Goal: Task Accomplishment & Management: Manage account settings

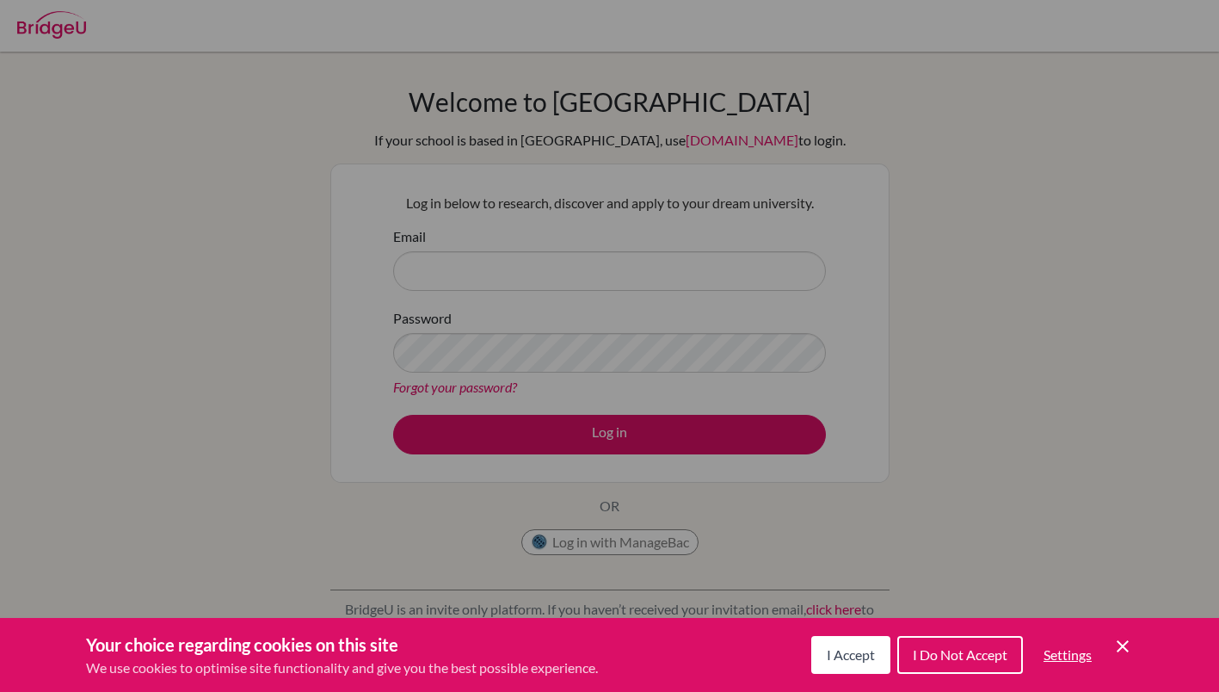
click at [1117, 641] on icon "Save and close" at bounding box center [1123, 646] width 12 height 12
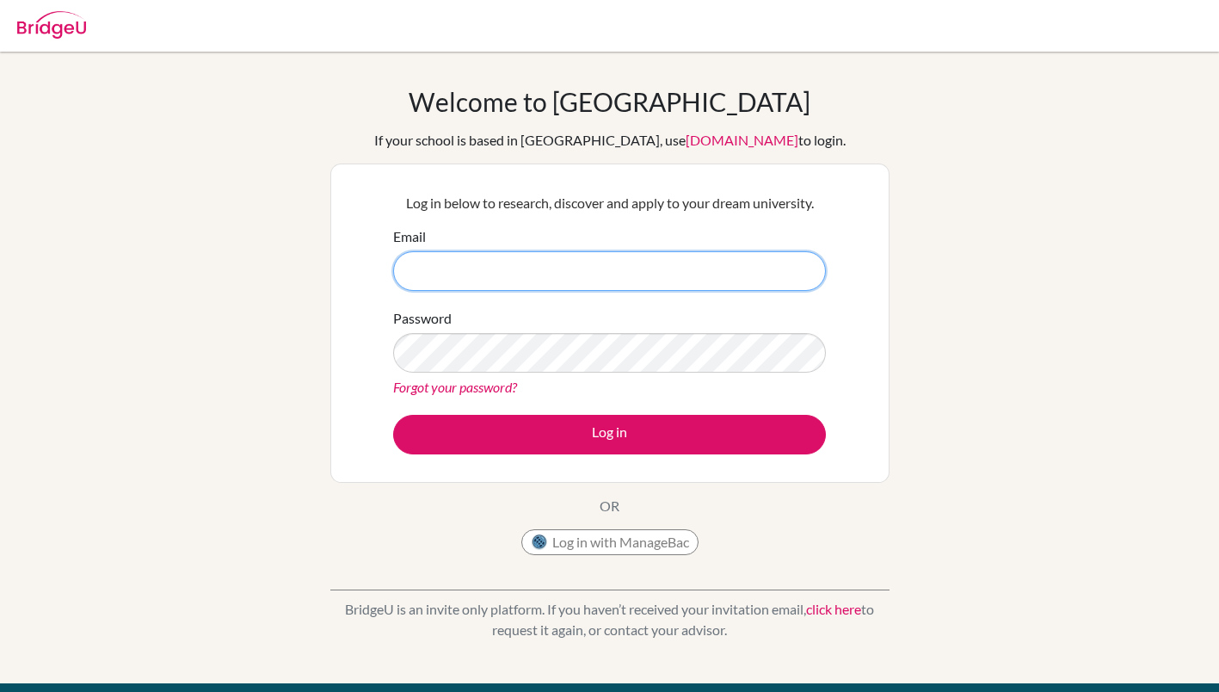
click at [662, 279] on input "Email" at bounding box center [609, 271] width 433 height 40
click at [564, 270] on input "Email" at bounding box center [609, 271] width 433 height 40
type input "1812057@aluno.cmc.com.br"
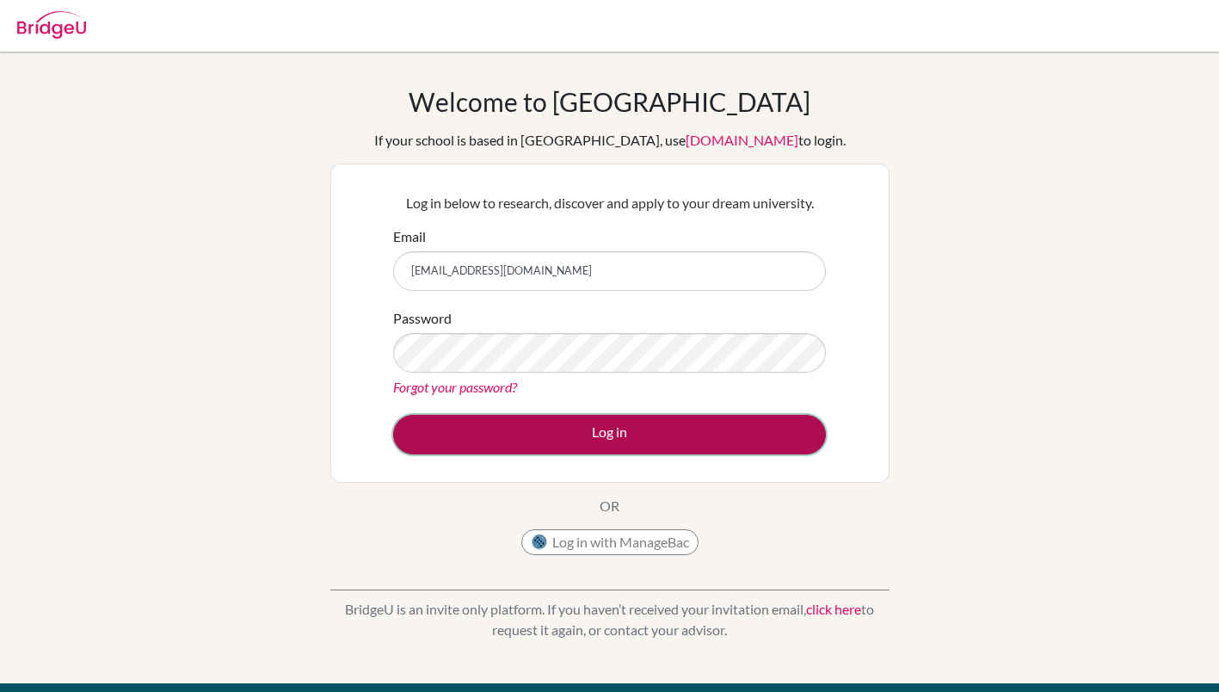
click at [538, 432] on button "Log in" at bounding box center [609, 435] width 433 height 40
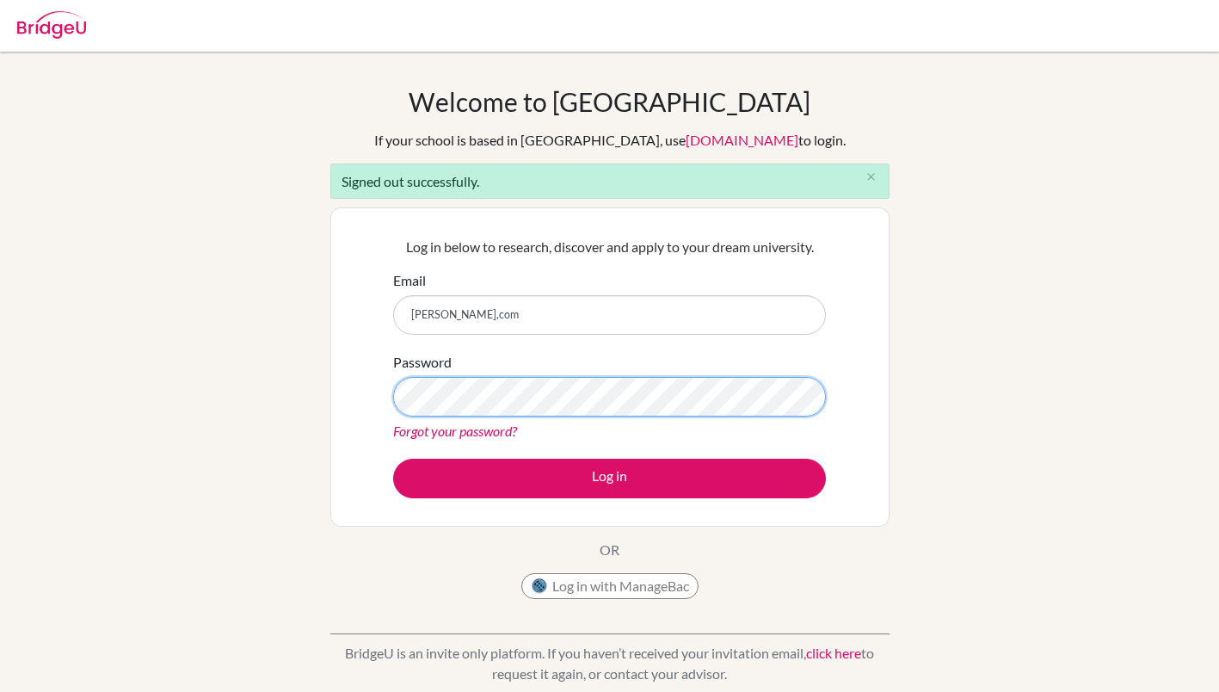
click at [393, 459] on button "Log in" at bounding box center [609, 479] width 433 height 40
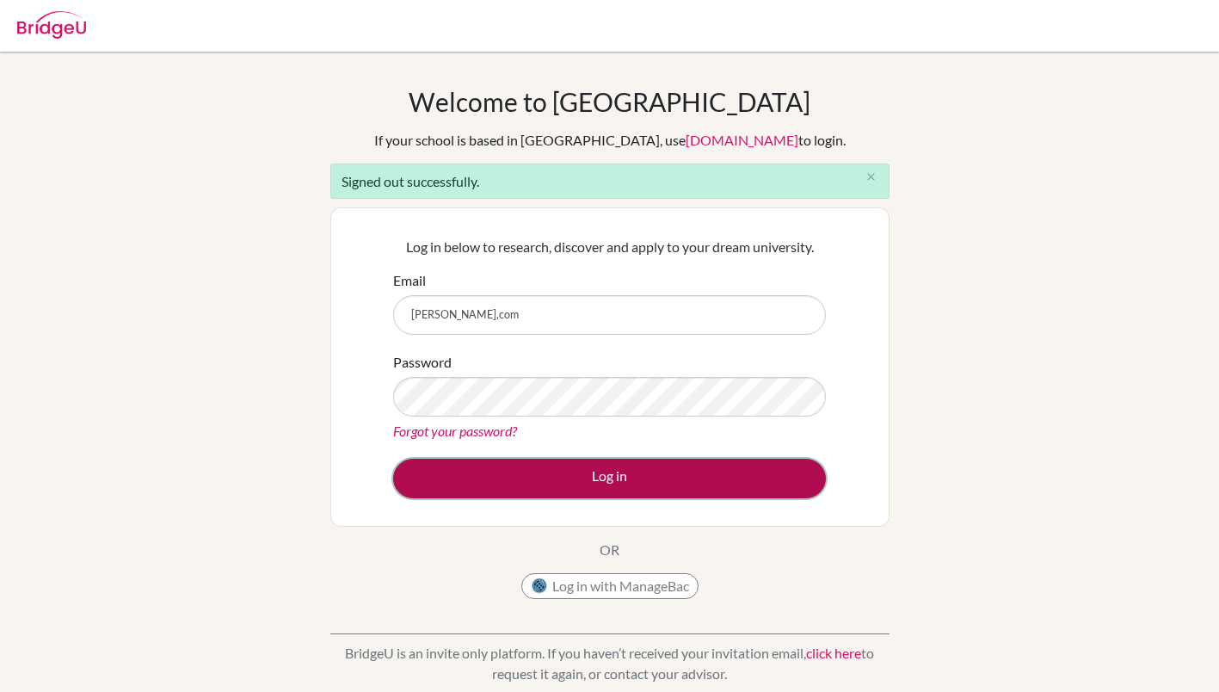
click at [553, 493] on button "Log in" at bounding box center [609, 479] width 433 height 40
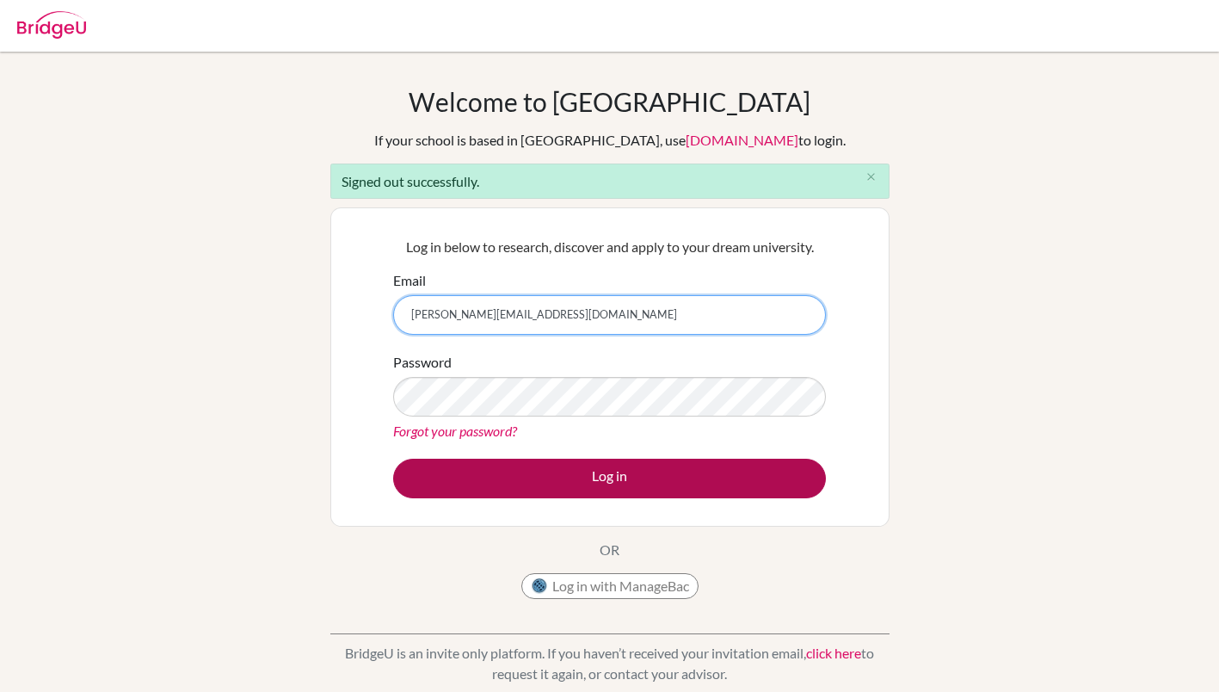
type input "[PERSON_NAME][EMAIL_ADDRESS][DOMAIN_NAME]"
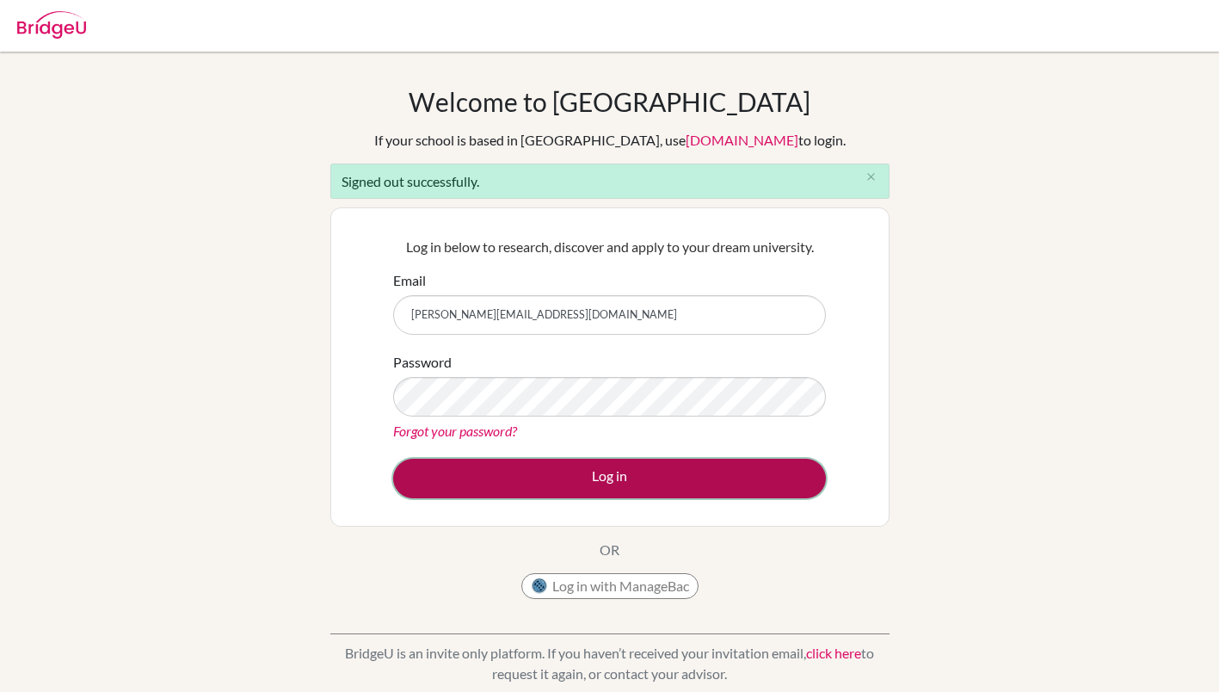
click at [472, 461] on button "Log in" at bounding box center [609, 479] width 433 height 40
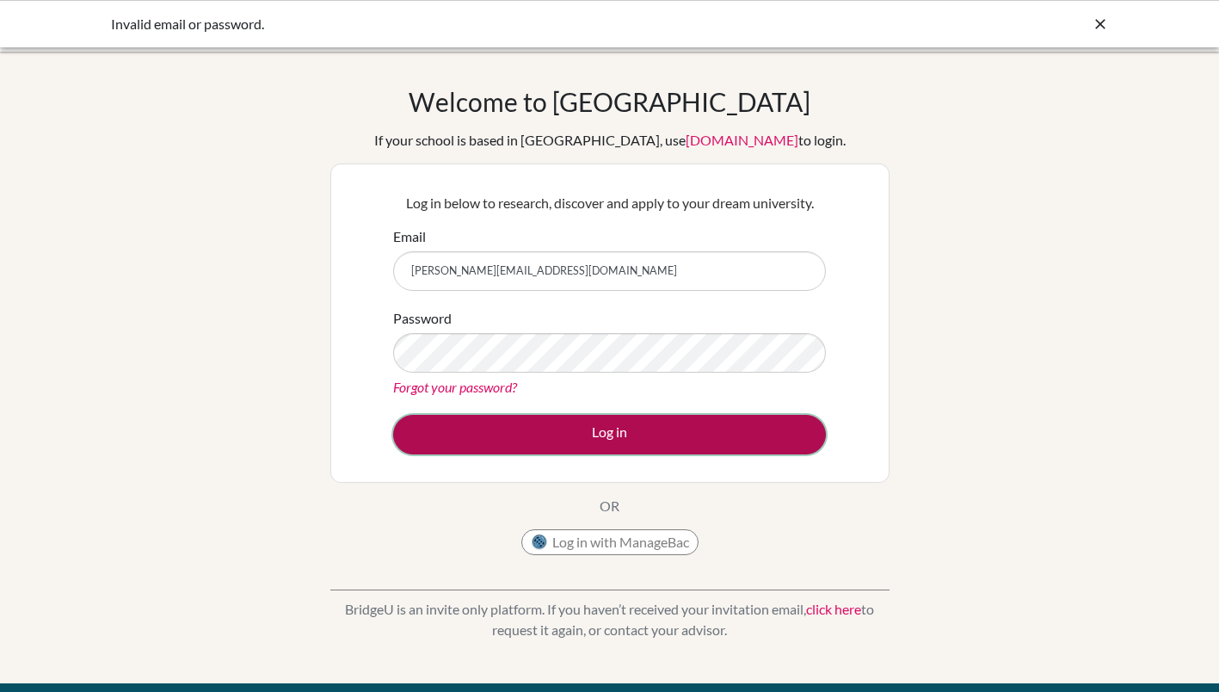
click at [513, 438] on button "Log in" at bounding box center [609, 435] width 433 height 40
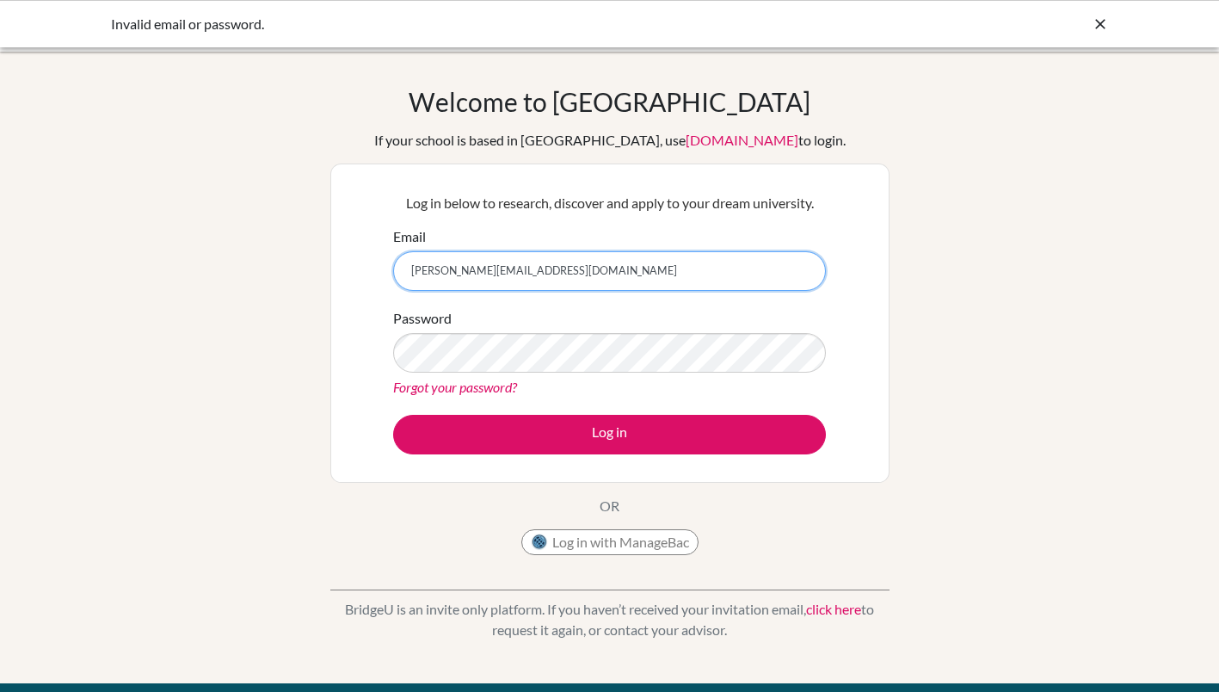
drag, startPoint x: 550, startPoint y: 256, endPoint x: 376, endPoint y: 230, distance: 175.8
click at [376, 230] on div "Log in below to research, discover and apply to your dream university. Email ra…" at bounding box center [609, 322] width 559 height 319
type input "1812057@aluno.cmc.com.br"
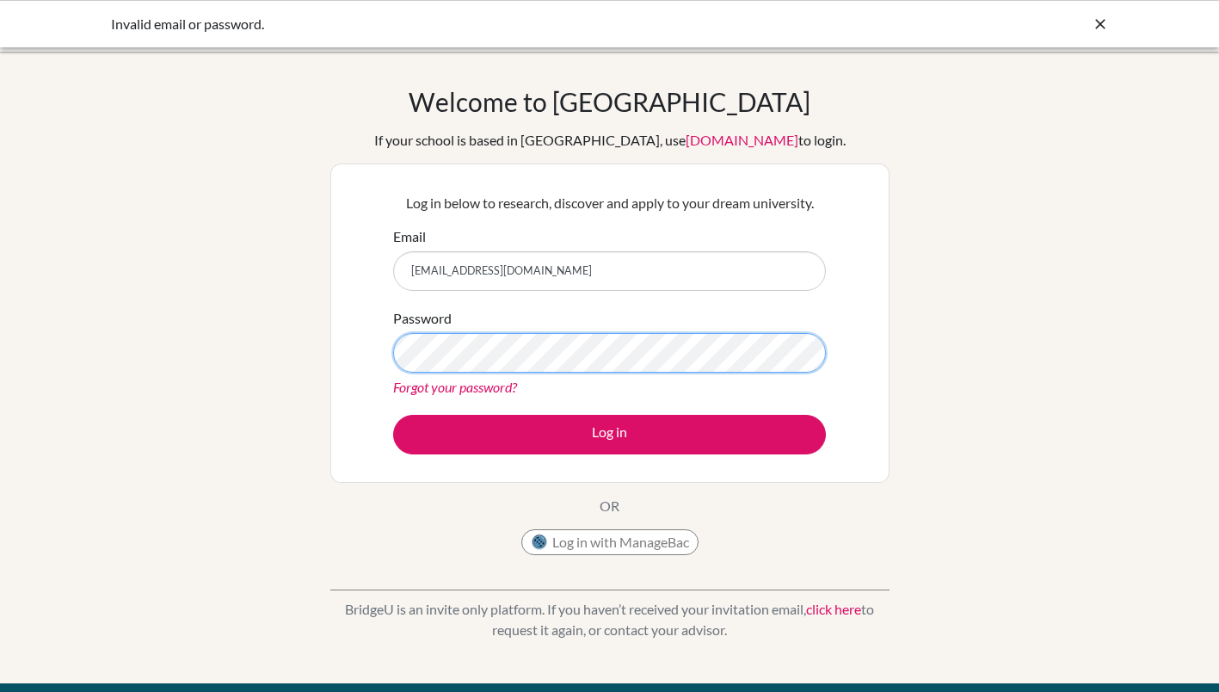
click at [393, 415] on button "Log in" at bounding box center [609, 435] width 433 height 40
